Goal: Task Accomplishment & Management: Manage account settings

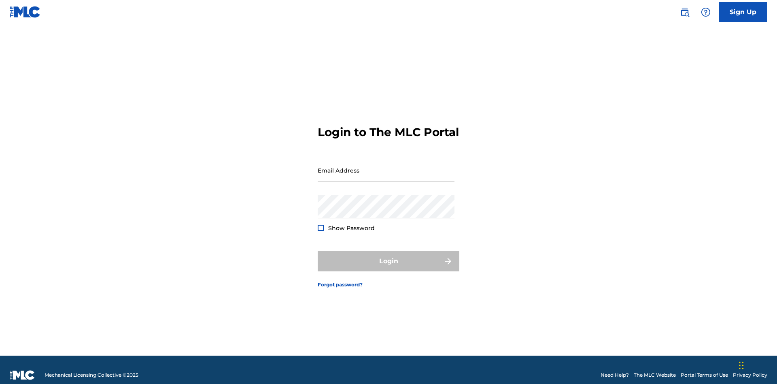
scroll to position [11, 0]
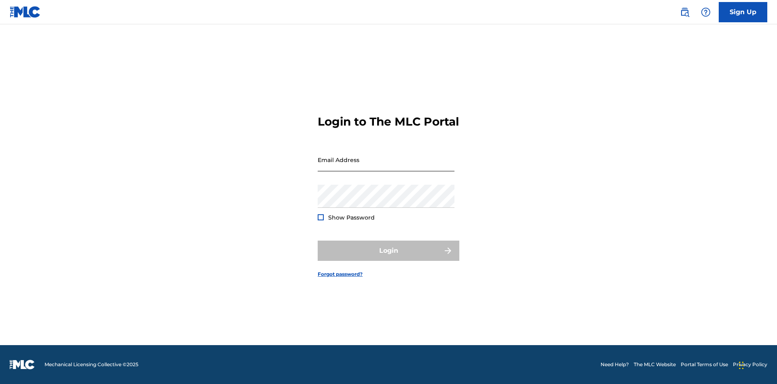
click at [386, 166] on input "Email Address" at bounding box center [386, 159] width 137 height 23
type input "[EMAIL_ADDRESS][DOMAIN_NAME]"
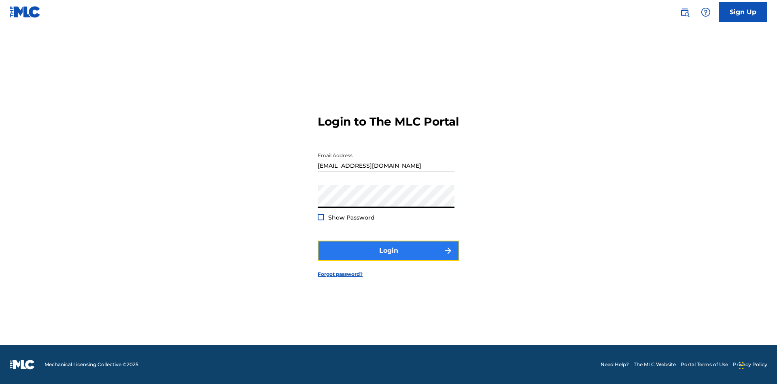
click at [389, 257] on button "Login" at bounding box center [389, 250] width 142 height 20
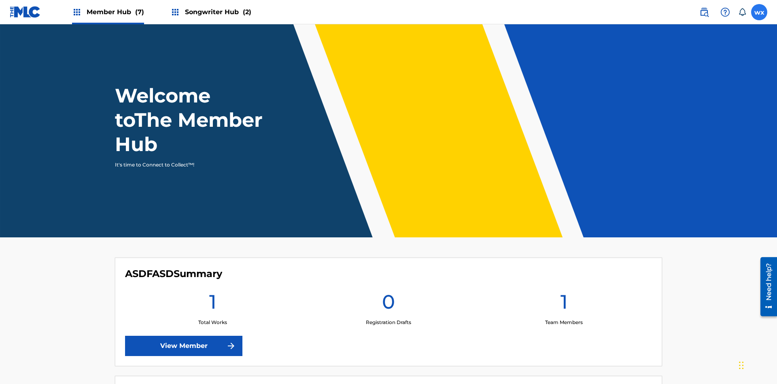
click at [760, 12] on label at bounding box center [759, 12] width 16 height 16
click at [760, 12] on input "wx wBl8K6Ttk9 xynuUH0244 [EMAIL_ADDRESS][DOMAIN_NAME] Notification Preferences …" at bounding box center [760, 12] width 0 height 0
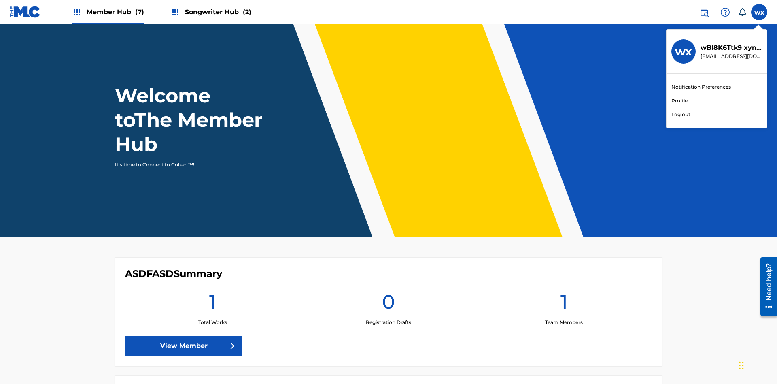
scroll to position [49, 0]
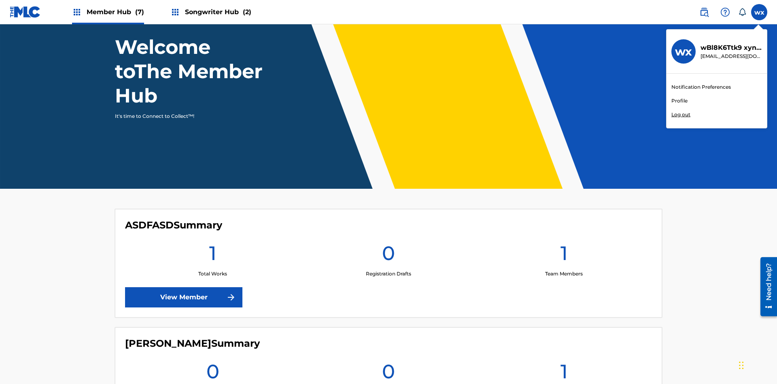
click at [679, 101] on link "Profile" at bounding box center [680, 100] width 16 height 7
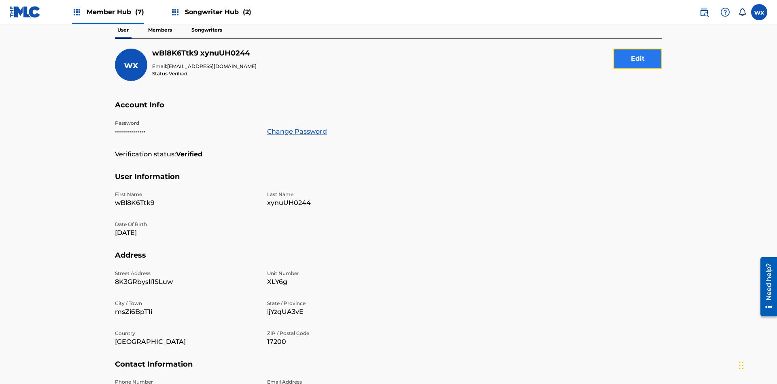
click at [638, 59] on button "Edit" at bounding box center [638, 59] width 49 height 20
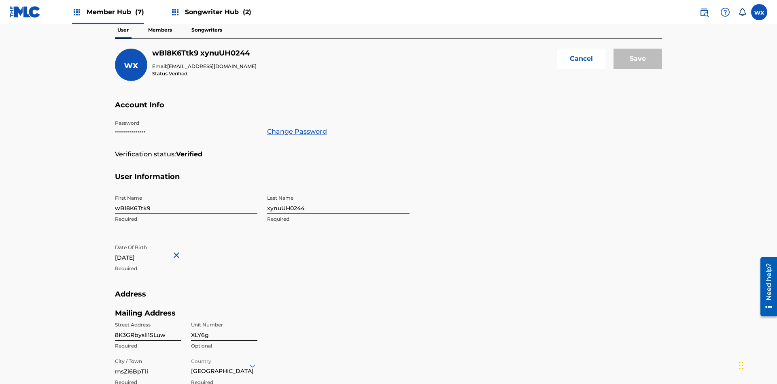
scroll to position [221, 0]
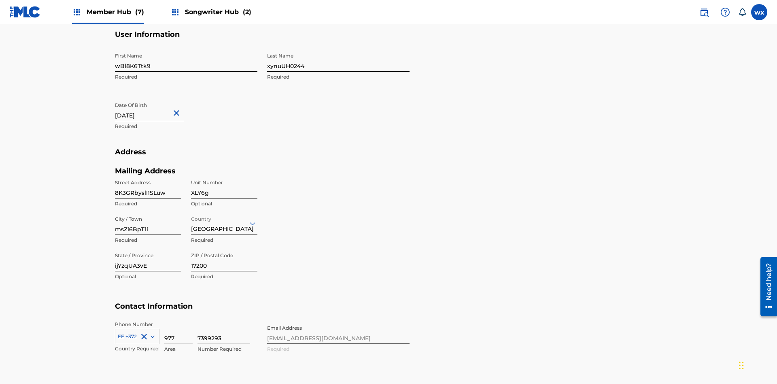
click at [186, 60] on input "wBl8K6Ttk9" at bounding box center [186, 60] width 143 height 23
type input "0u5We6sUO9"
click at [338, 60] on input "xynuUH0244" at bounding box center [338, 60] width 143 height 23
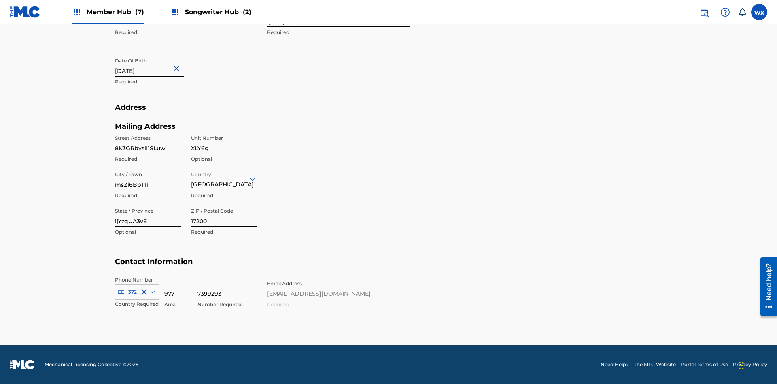
type input "tyKFJyxkMH"
click at [156, 66] on input "[DATE]" at bounding box center [149, 64] width 69 height 23
select select "5"
select select "2024"
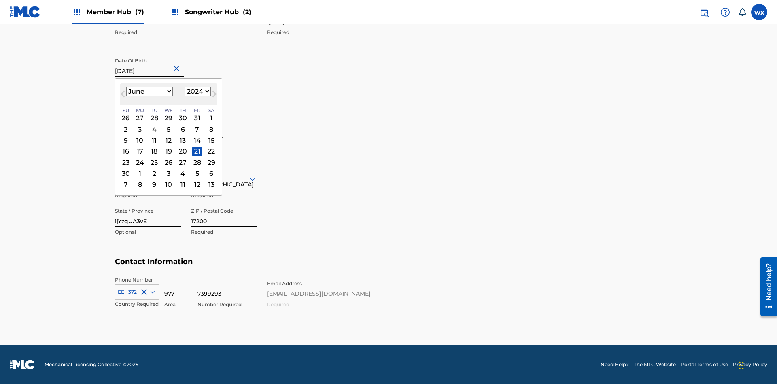
click at [149, 92] on select "January February March April May June July August September October November De…" at bounding box center [149, 91] width 47 height 9
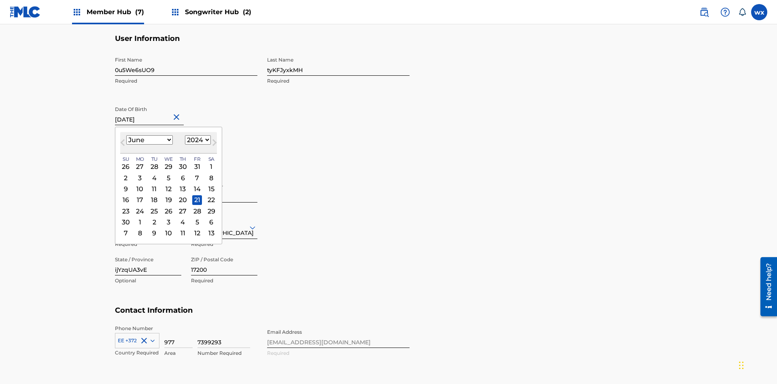
select select "0"
click at [197, 140] on select "1900 1901 1902 1903 1904 1905 1906 1907 1908 1909 1910 1911 1912 1913 1914 1915…" at bounding box center [198, 139] width 26 height 9
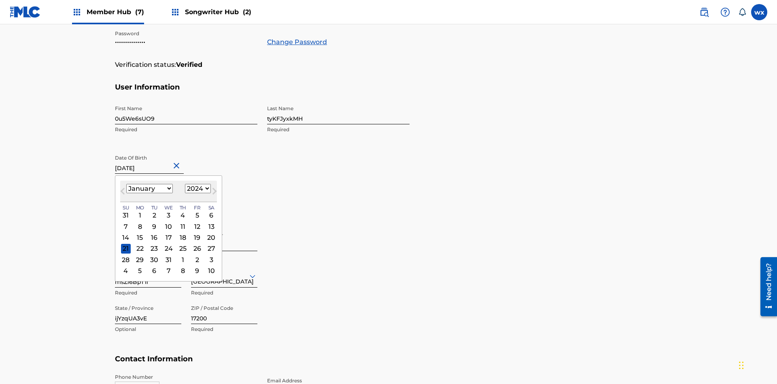
select select "2024"
click at [197, 189] on select "1900 1901 1902 1903 1904 1905 1906 1907 1908 1909 1910 1911 1912 1913 1914 1915…" at bounding box center [198, 188] width 26 height 9
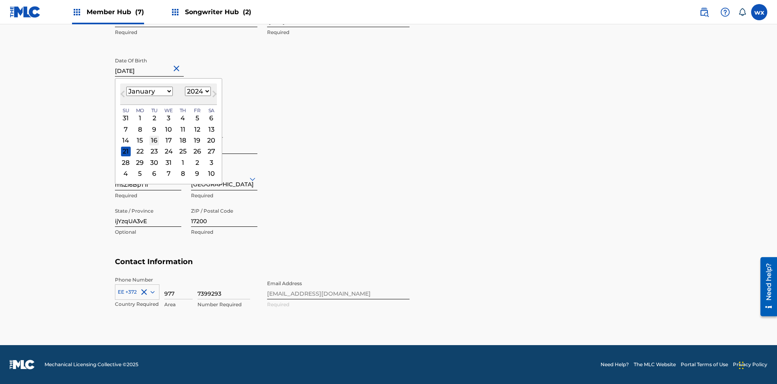
click at [154, 140] on div "16" at bounding box center [154, 141] width 10 height 10
type input "[DATE]"
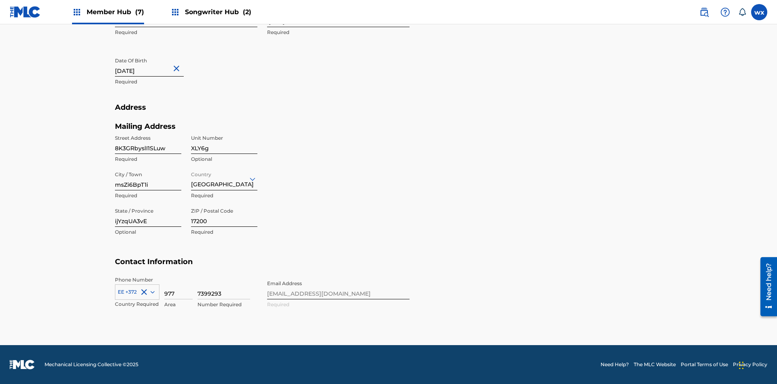
click at [148, 142] on input "8K3GRbyslI1SLuw" at bounding box center [148, 142] width 66 height 23
type input "kyv3u2lPnm7ms79"
click at [224, 142] on input "XLY6g" at bounding box center [224, 142] width 66 height 23
type input "p1cgc"
click at [148, 179] on input "msZi6BpT1i" at bounding box center [148, 178] width 66 height 23
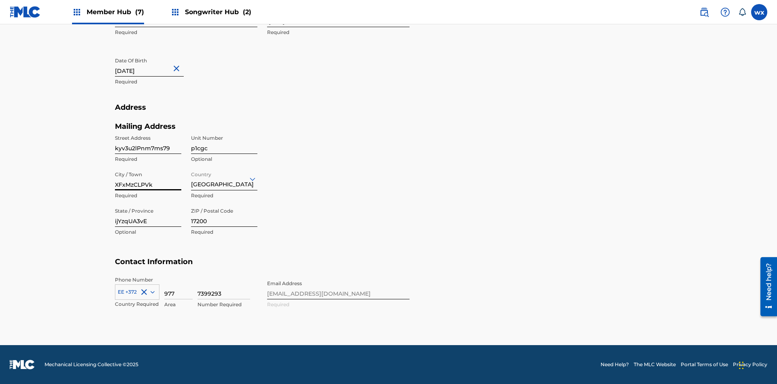
type input "XFxMzCLPVk"
click at [192, 179] on input "Country" at bounding box center [192, 178] width 2 height 9
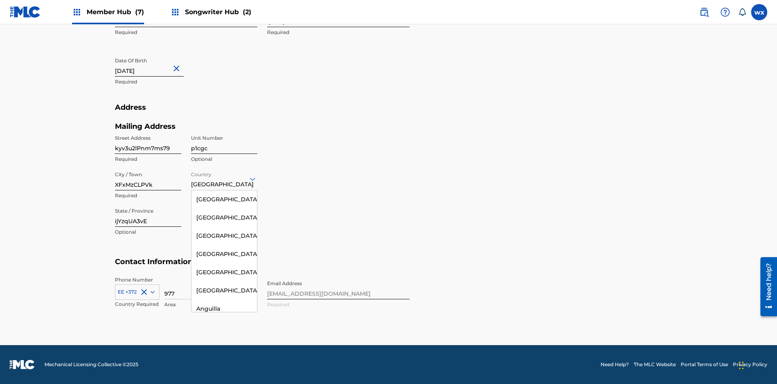
scroll to position [1765, 0]
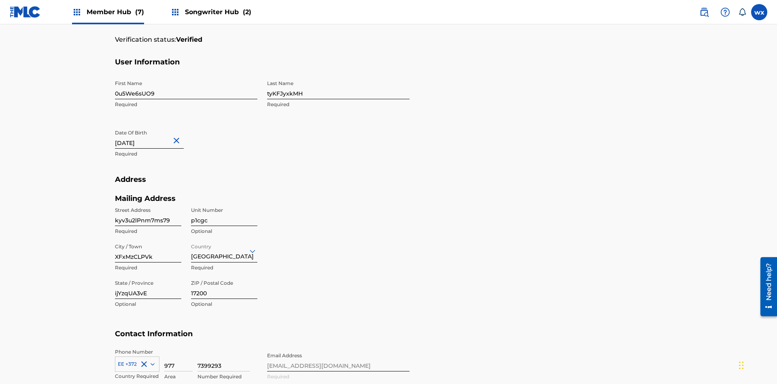
scroll to position [265, 0]
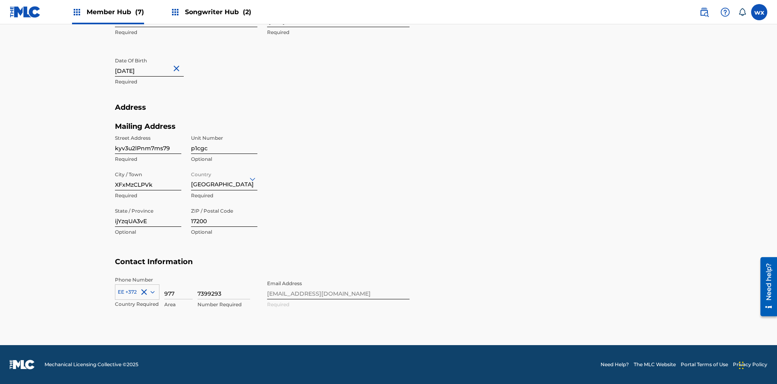
click at [148, 215] on input "ijYzqUA3vE" at bounding box center [148, 215] width 66 height 23
type input "i8EHHr6aaQ"
click at [224, 215] on input "17200" at bounding box center [224, 215] width 66 height 23
type input "21457"
click at [151, 292] on icon at bounding box center [153, 292] width 4 height 2
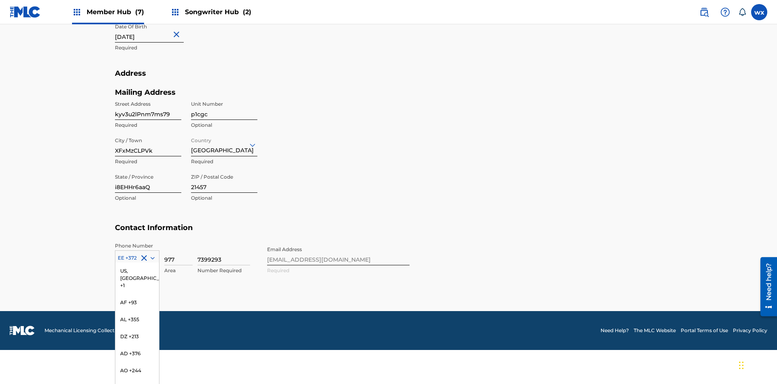
scroll to position [904, 0]
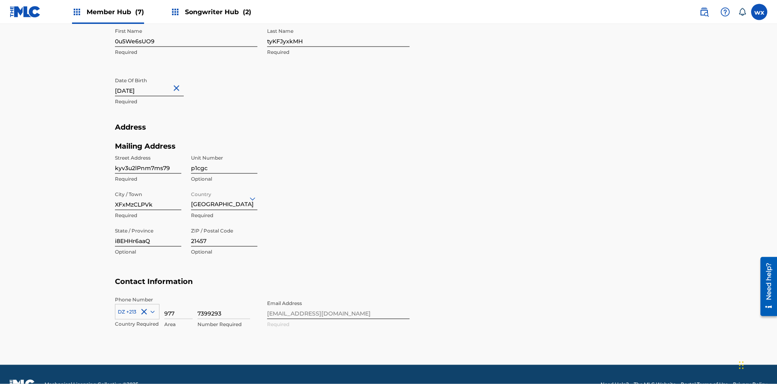
scroll to position [265, 0]
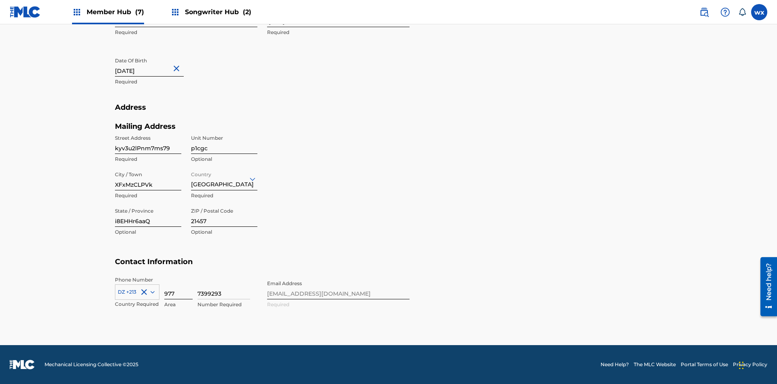
click at [179, 287] on input "977" at bounding box center [178, 287] width 28 height 23
type input "112"
click at [224, 287] on input "7399293" at bounding box center [224, 287] width 53 height 23
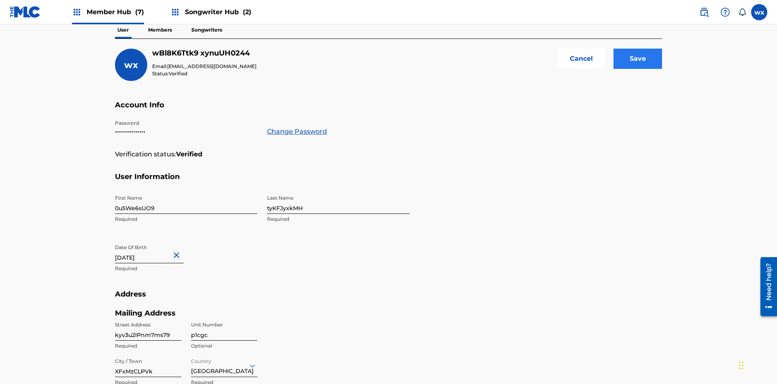
type input "9386602"
click at [638, 59] on input "Save" at bounding box center [638, 59] width 49 height 20
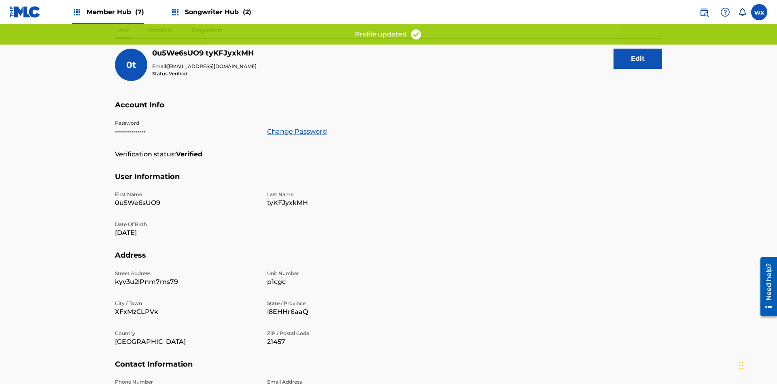
scroll to position [161, 0]
